Goal: Find specific page/section: Find specific page/section

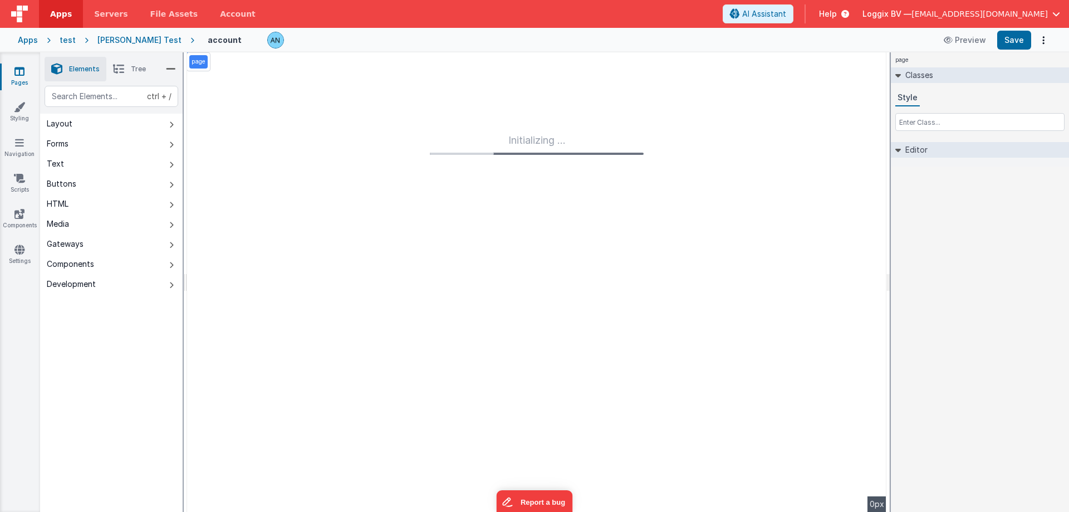
click at [63, 2] on link "Apps" at bounding box center [61, 14] width 44 height 28
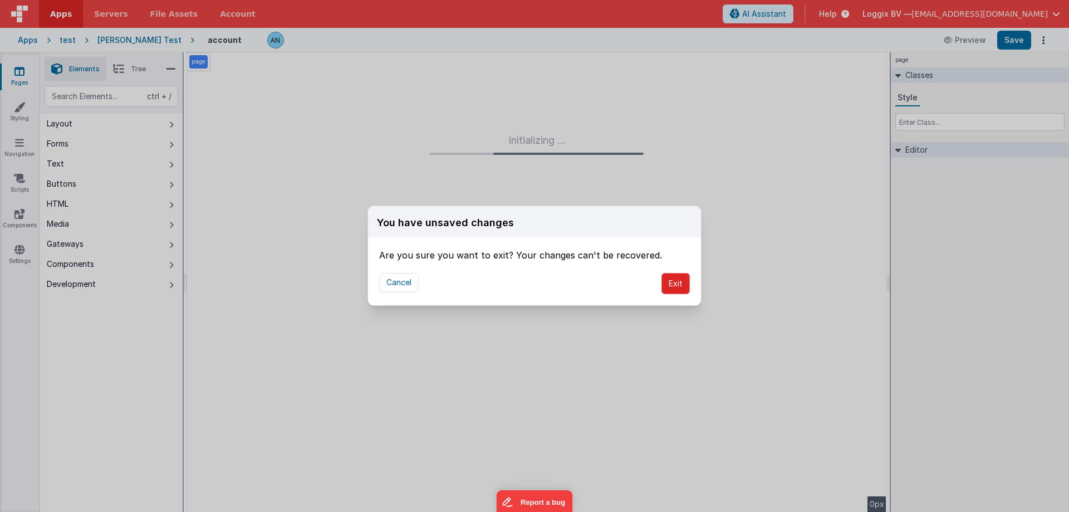
click at [667, 287] on button "Exit" at bounding box center [675, 283] width 28 height 21
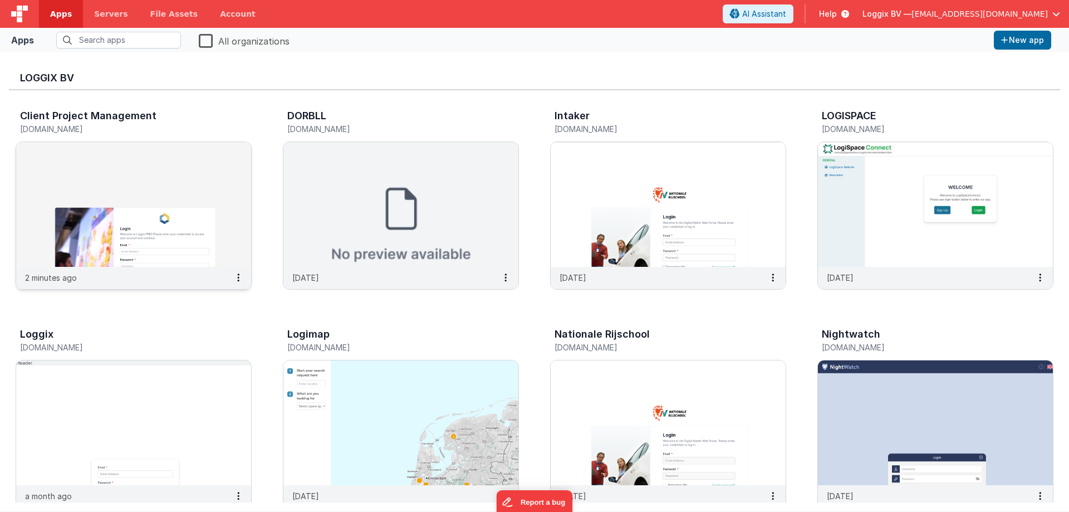
click at [194, 233] on img at bounding box center [133, 204] width 235 height 125
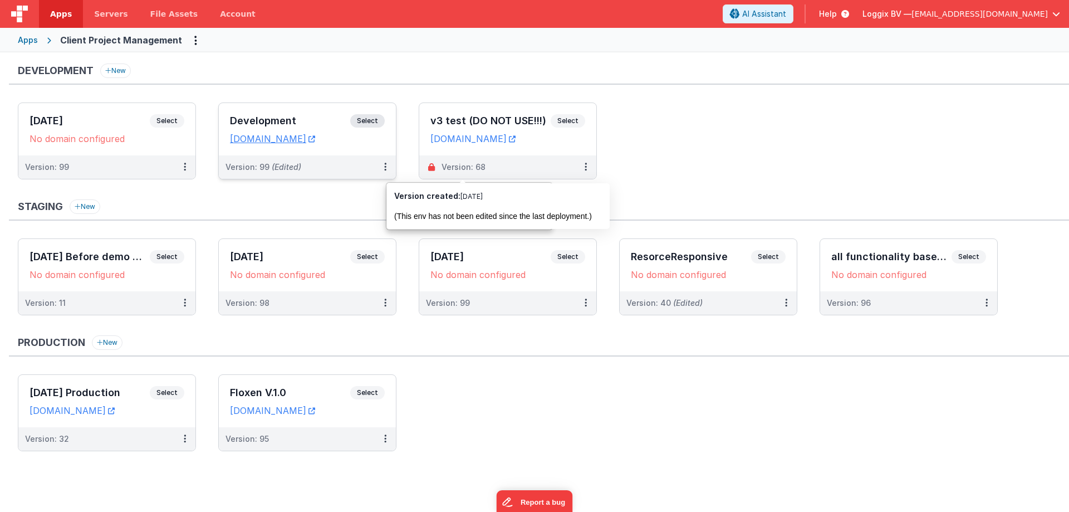
click at [376, 116] on span "Select" at bounding box center [367, 120] width 35 height 13
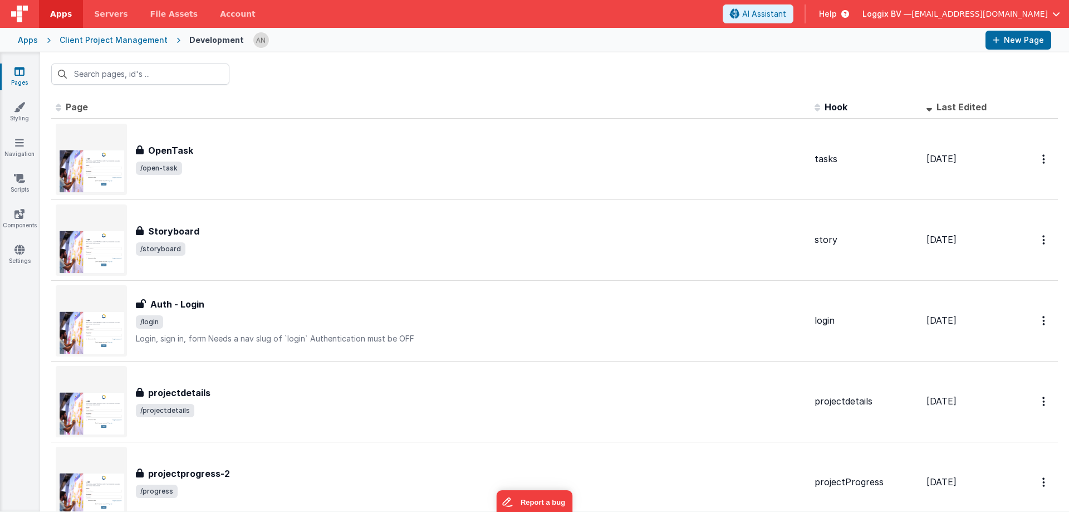
click at [462, 68] on div at bounding box center [554, 73] width 1029 height 43
click at [25, 118] on link "Styling" at bounding box center [19, 112] width 40 height 22
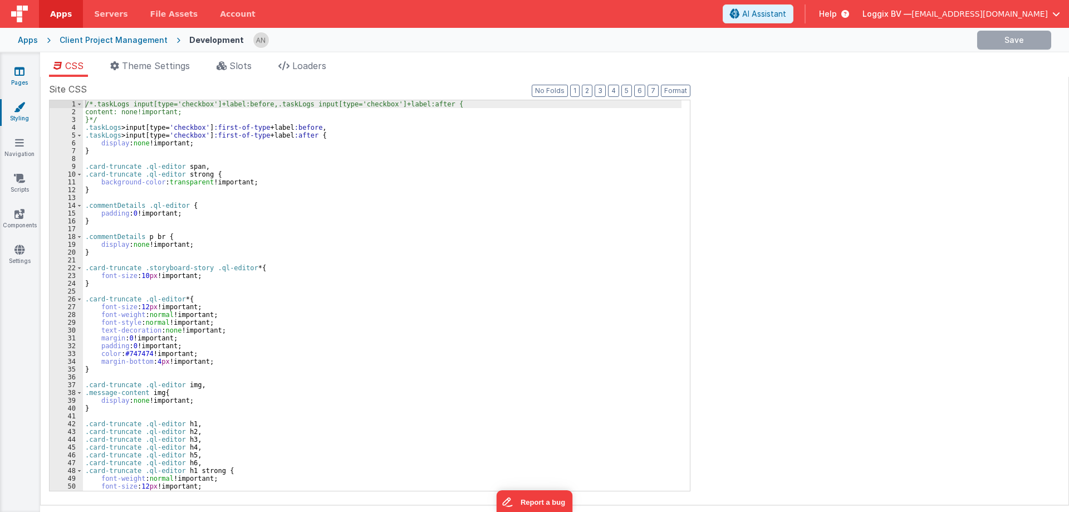
click at [26, 77] on link "Pages" at bounding box center [19, 77] width 40 height 22
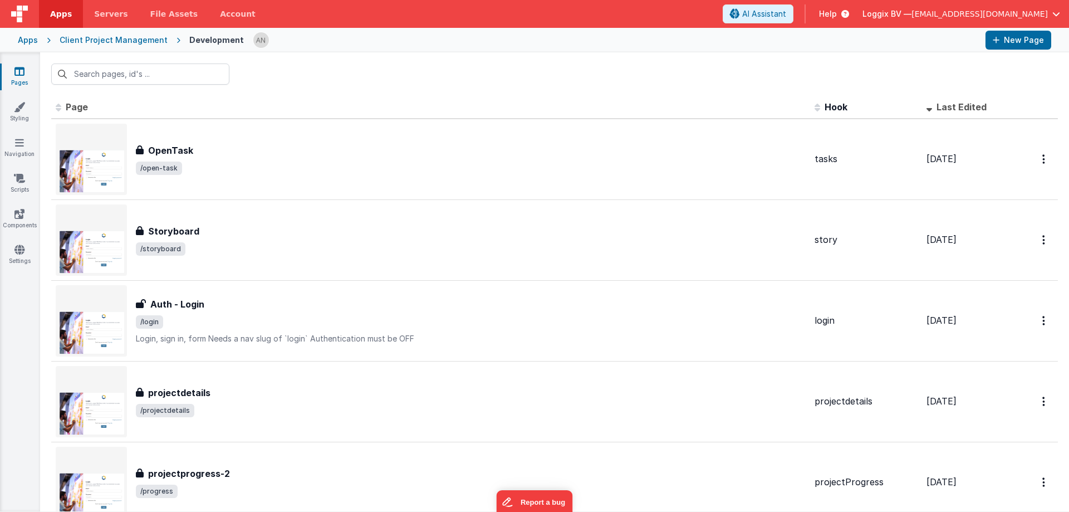
click at [443, 43] on div at bounding box center [615, 40] width 724 height 19
